Goal: Find specific page/section: Find specific page/section

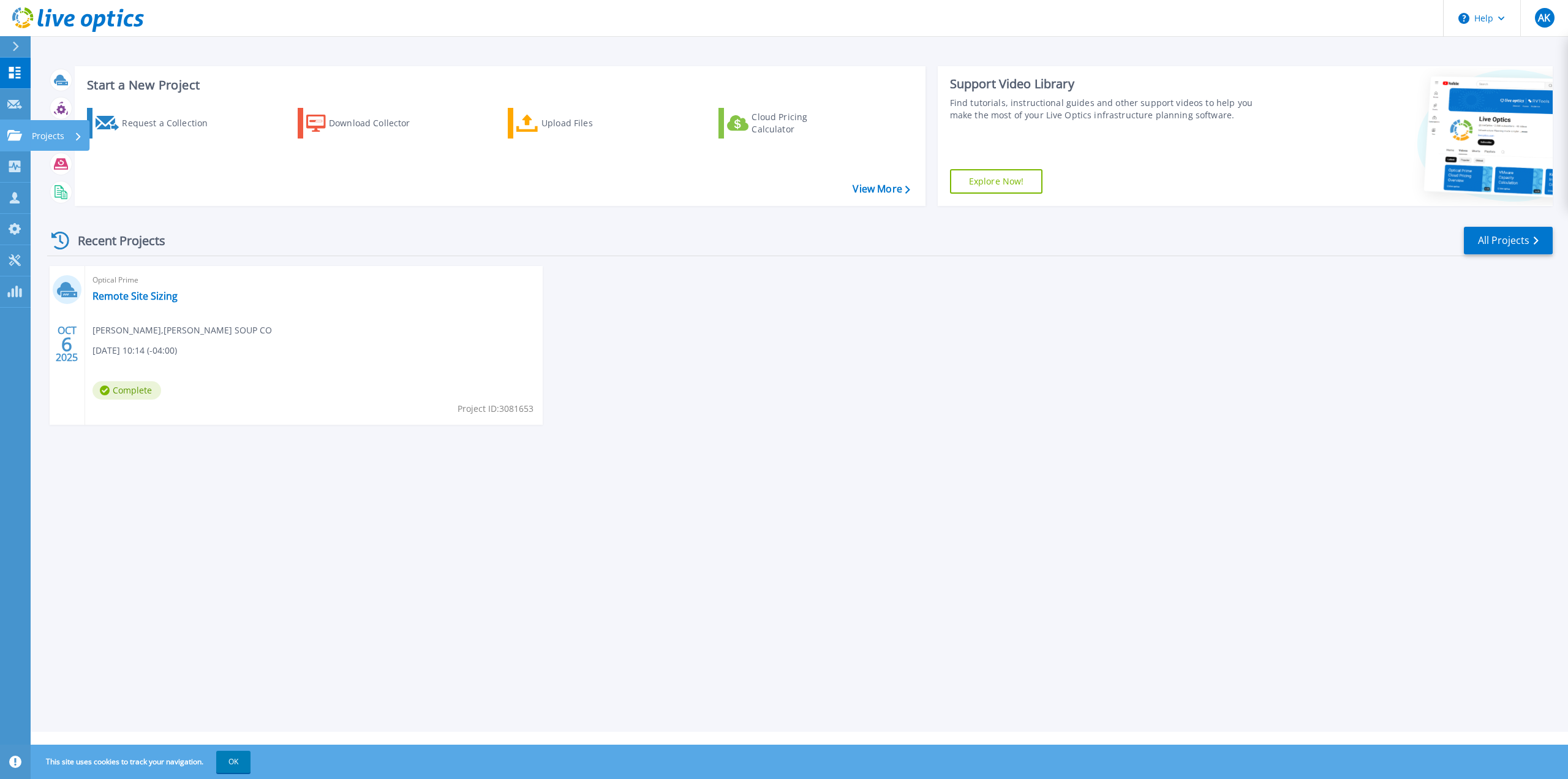
click at [11, 140] on icon at bounding box center [14, 135] width 15 height 11
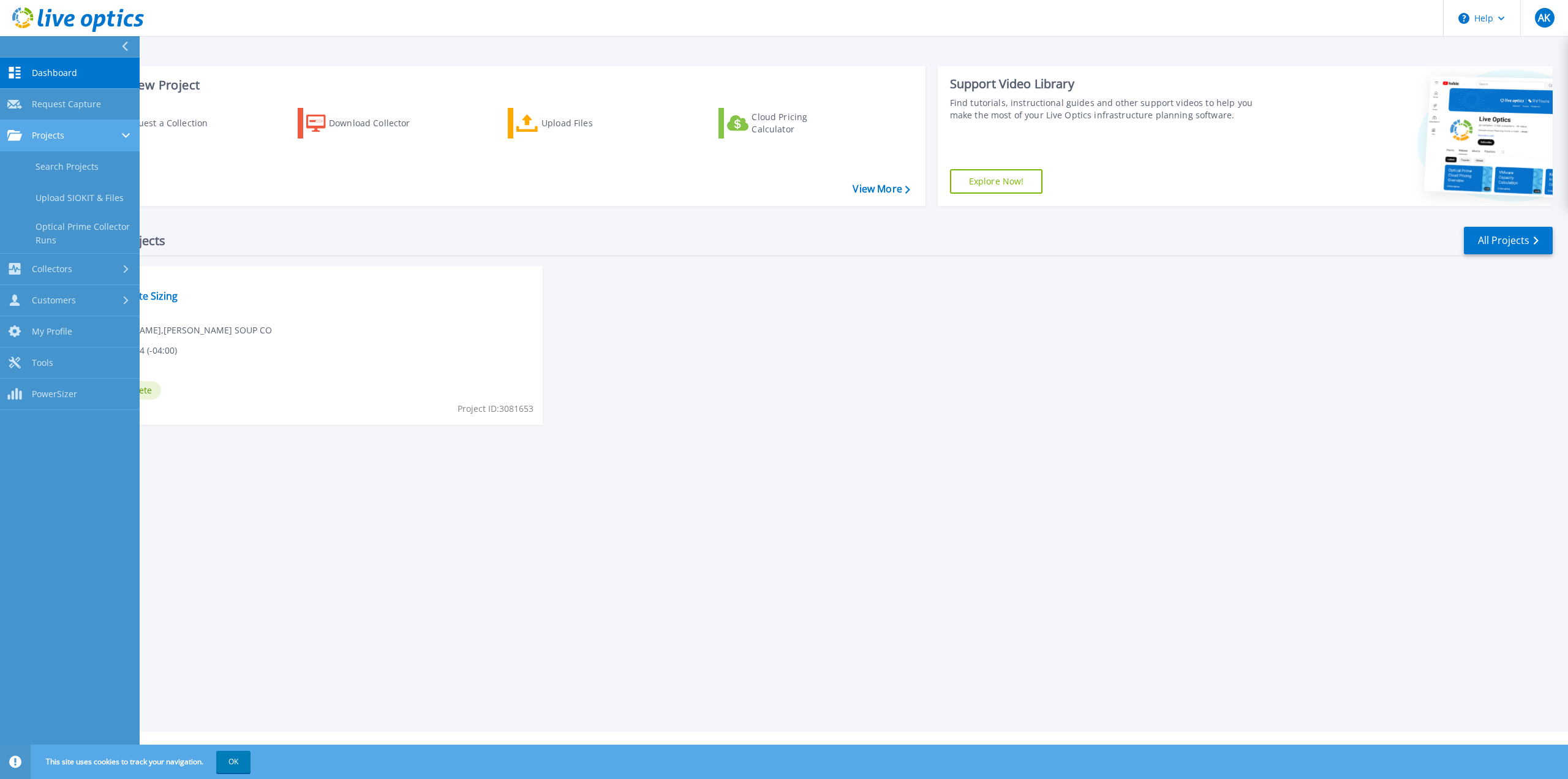
click at [64, 136] on span "Projects" at bounding box center [48, 135] width 33 height 11
click at [66, 140] on div "Projects" at bounding box center [69, 135] width 125 height 11
click at [72, 162] on link "Search Projects" at bounding box center [69, 166] width 140 height 31
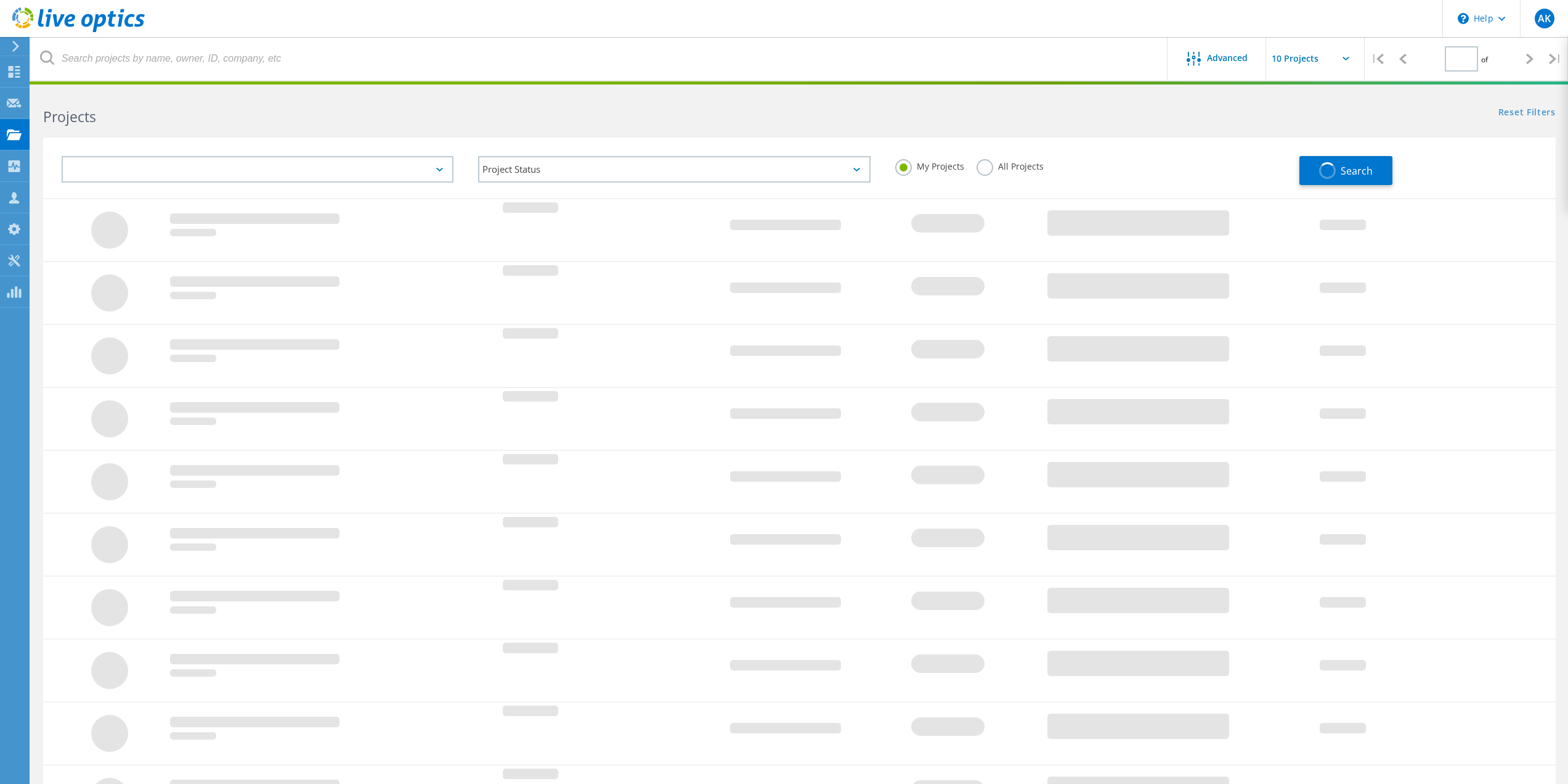
type input "1"
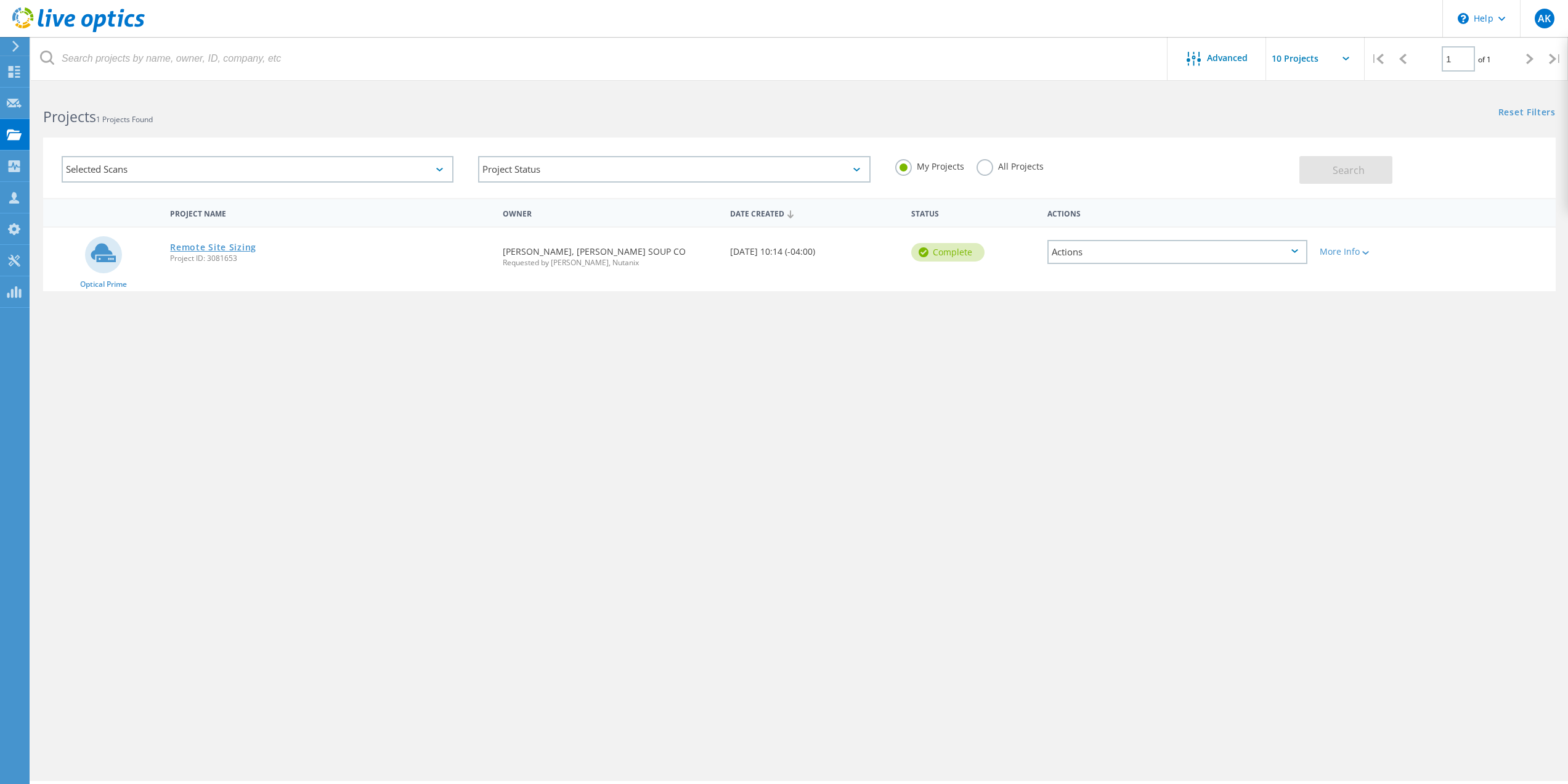
click at [231, 247] on link "Remote Site Sizing" at bounding box center [213, 247] width 86 height 9
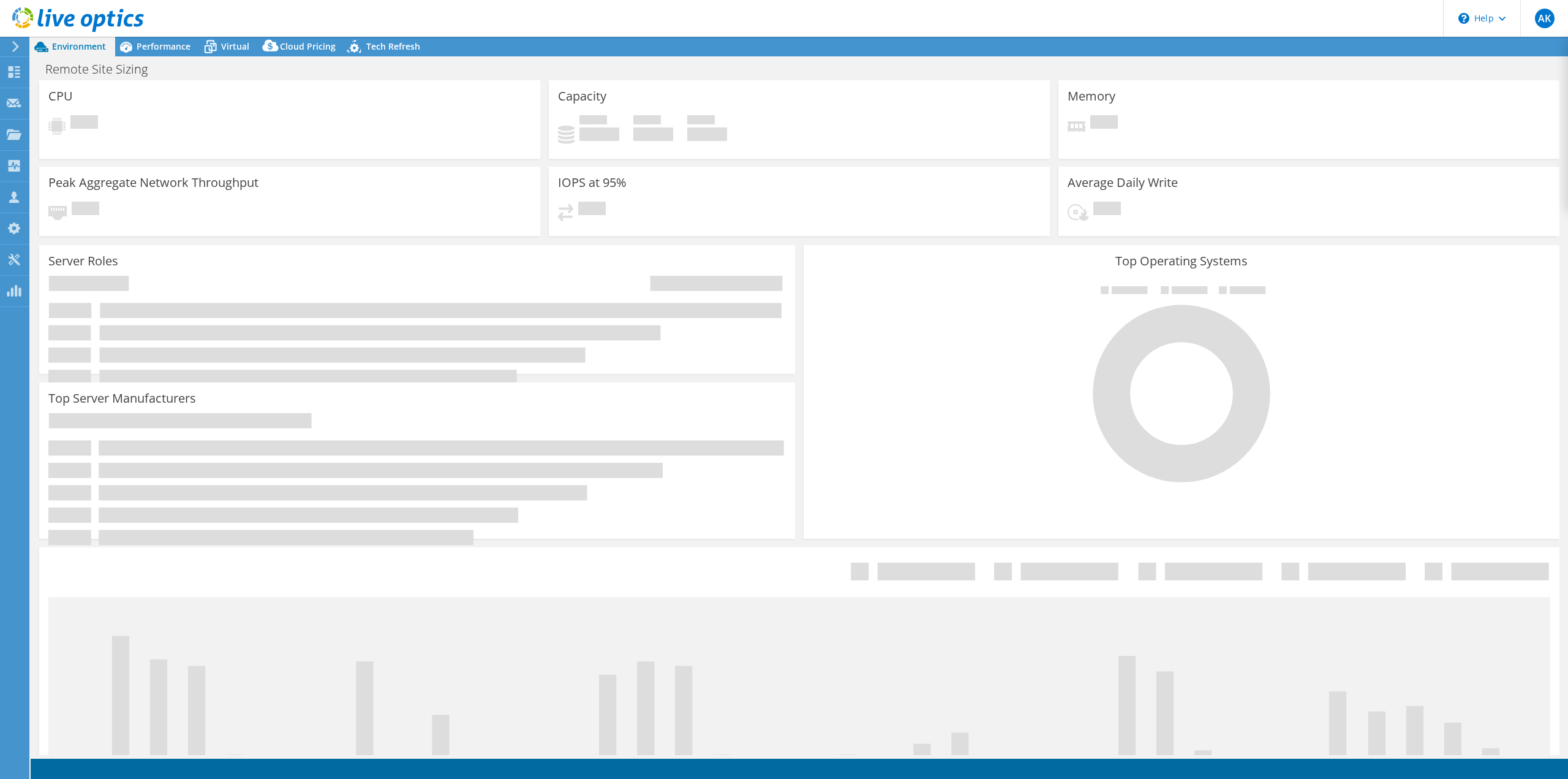
select select "USD"
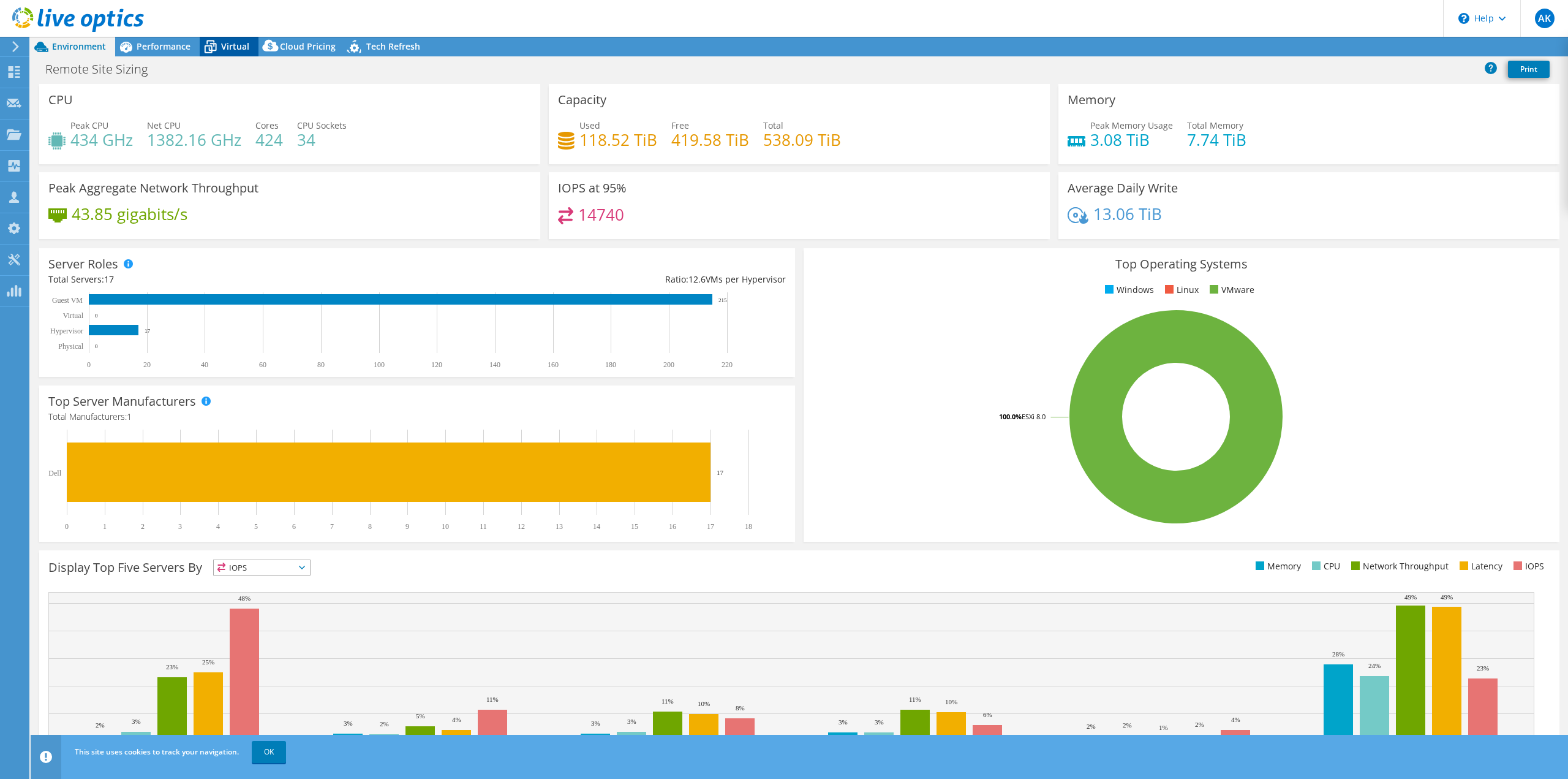
click at [220, 44] on icon at bounding box center [211, 47] width 21 height 21
